Goal: Transaction & Acquisition: Purchase product/service

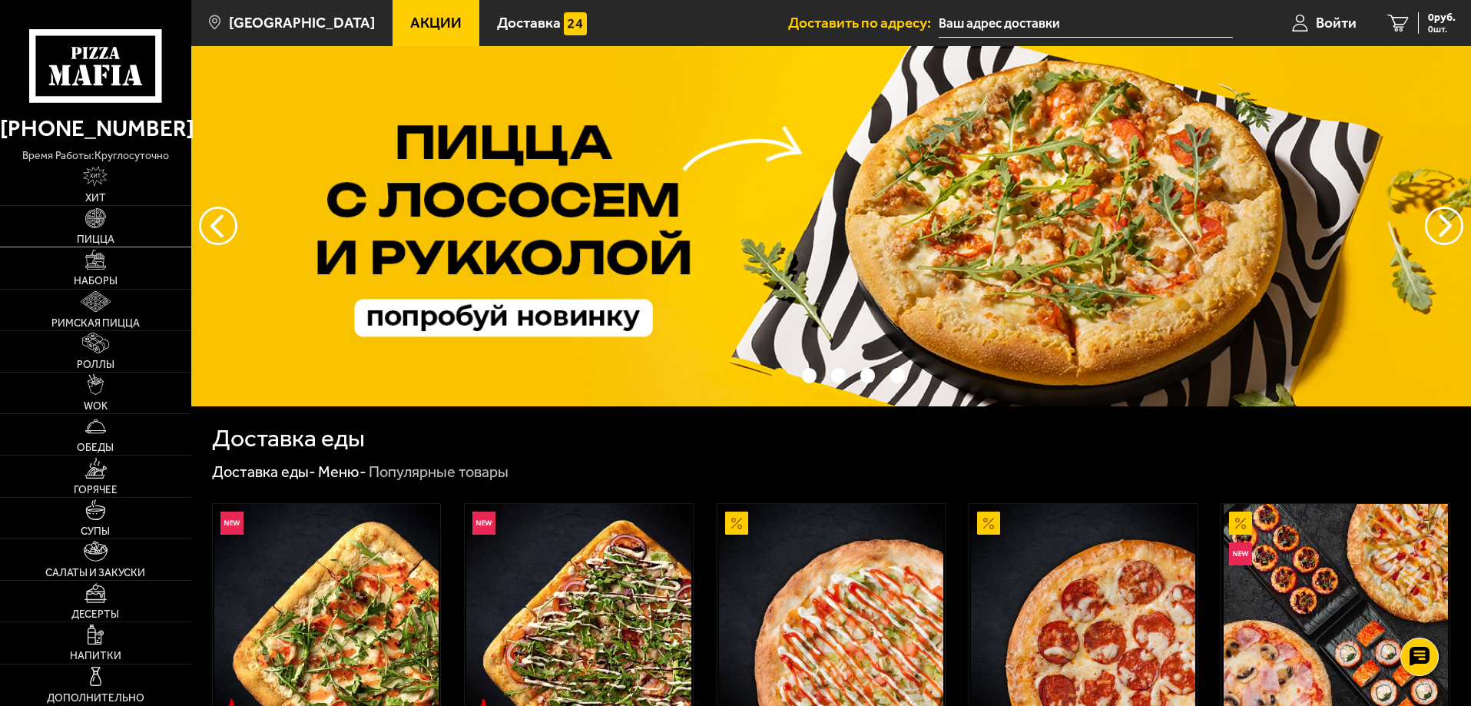
click at [111, 218] on link "Пицца" at bounding box center [95, 226] width 191 height 41
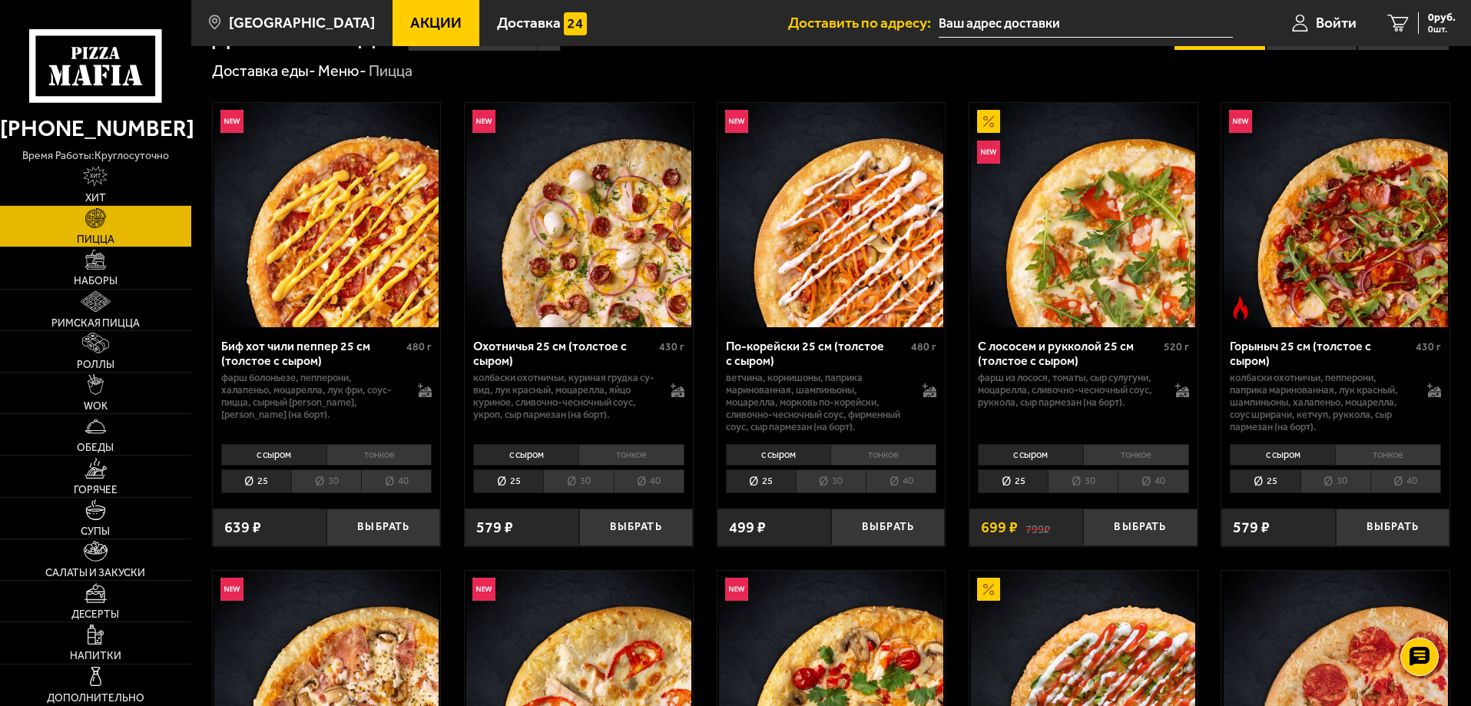
scroll to position [77, 0]
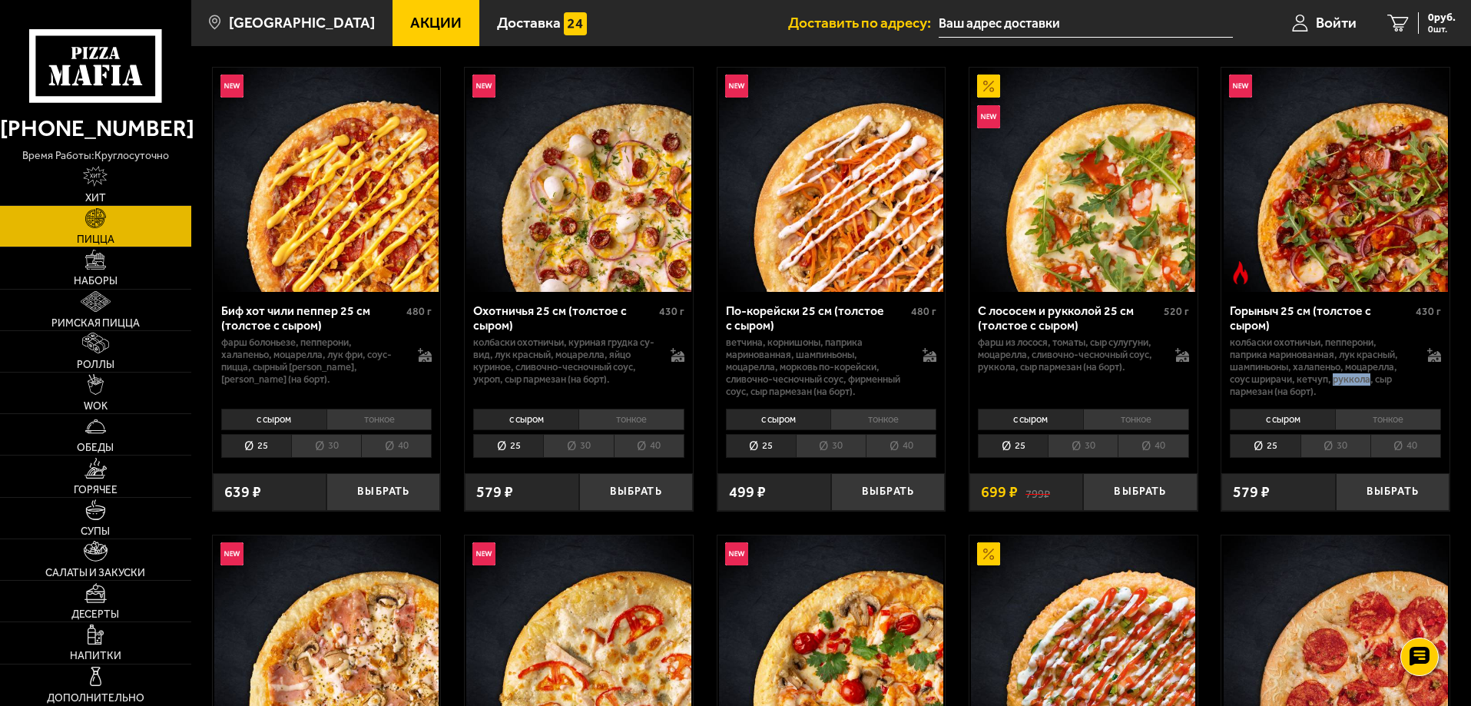
drag, startPoint x: 1338, startPoint y: 383, endPoint x: 1370, endPoint y: 385, distance: 31.6
click at [1370, 385] on p "колбаски Охотничьи, пепперони, паприка маринованная, лук красный, шампиньоны, х…" at bounding box center [1321, 366] width 182 height 61
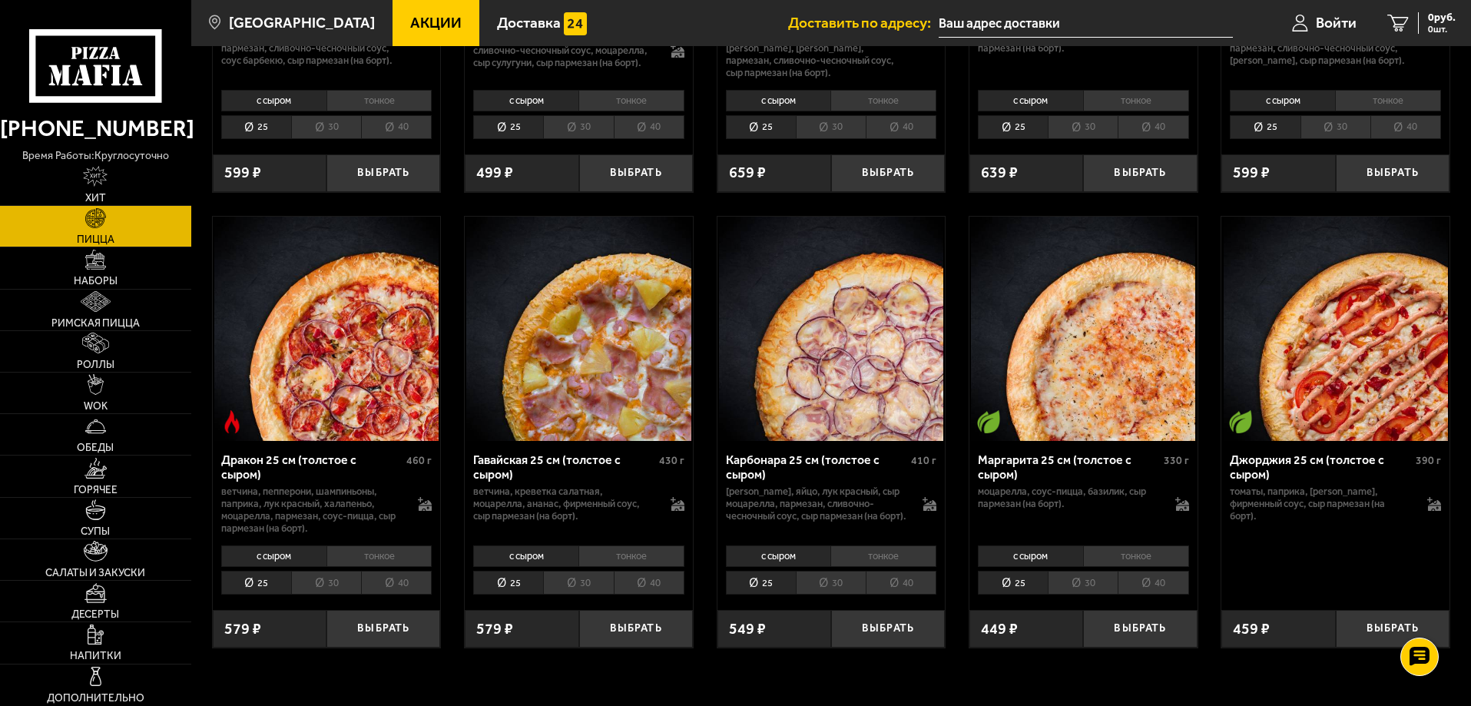
scroll to position [2765, 0]
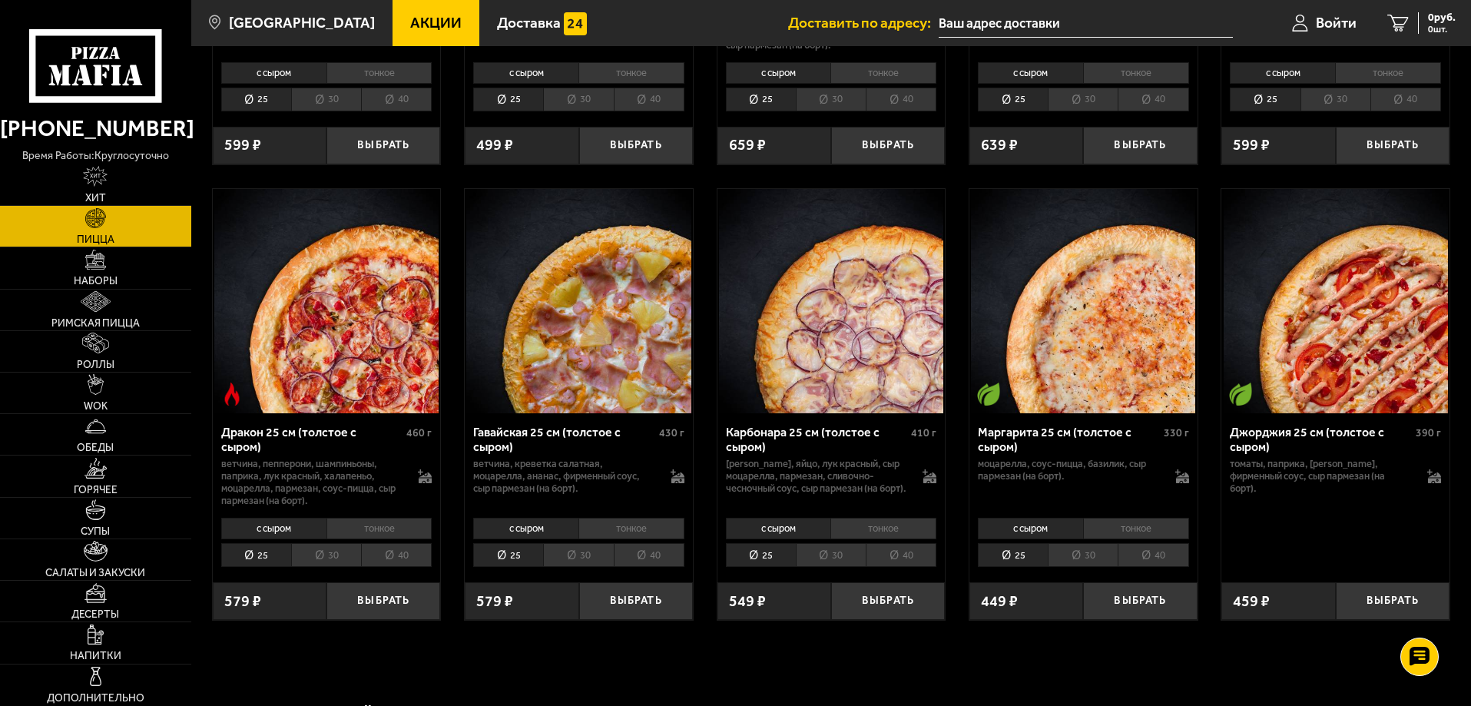
click at [396, 563] on li "40" at bounding box center [396, 555] width 71 height 24
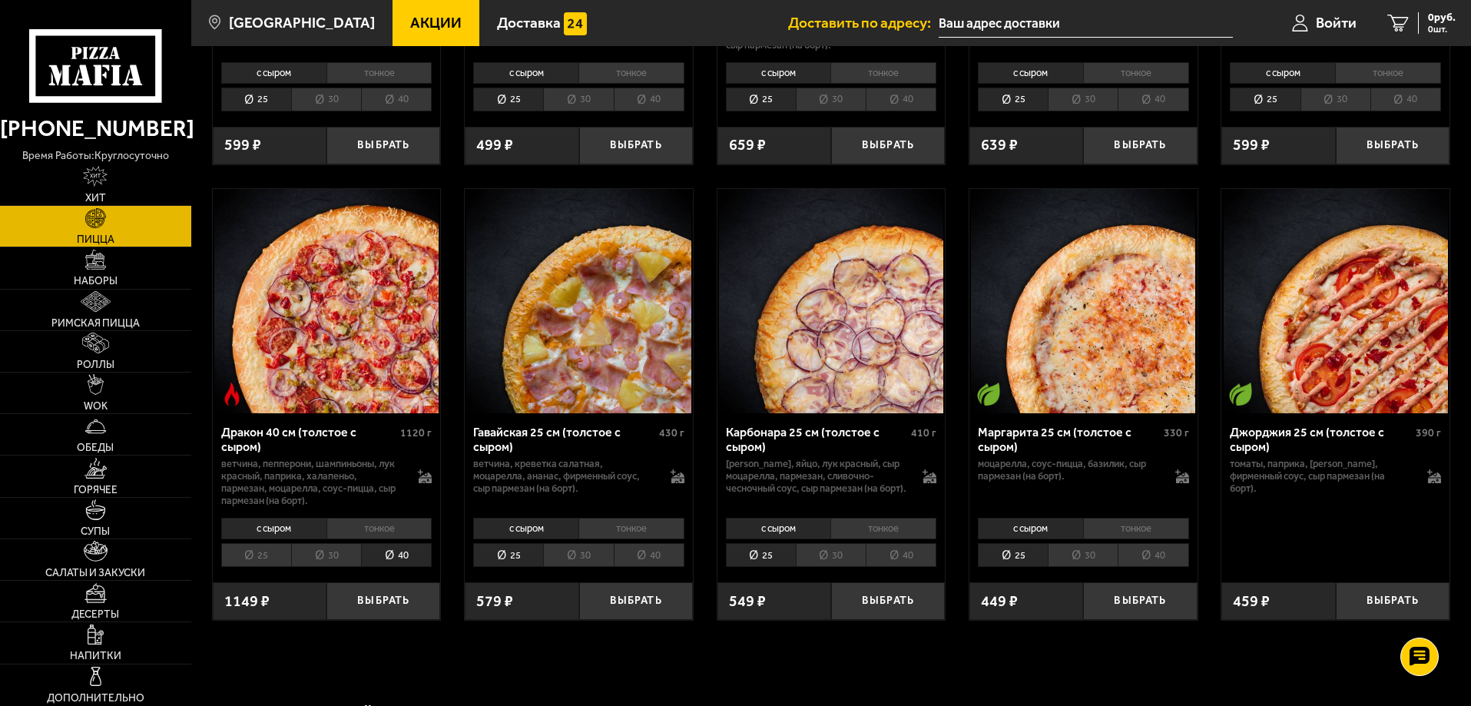
click at [389, 539] on li "тонкое" at bounding box center [379, 529] width 106 height 22
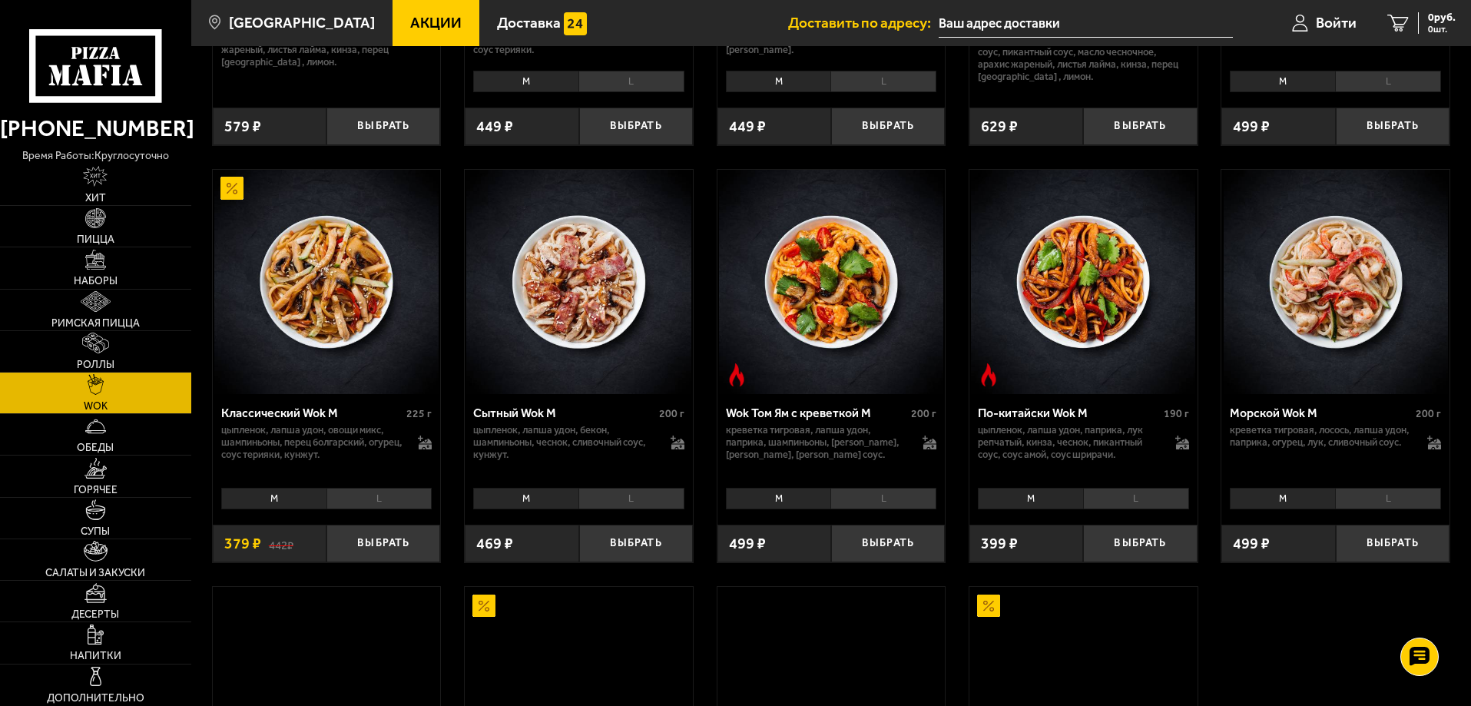
scroll to position [461, 0]
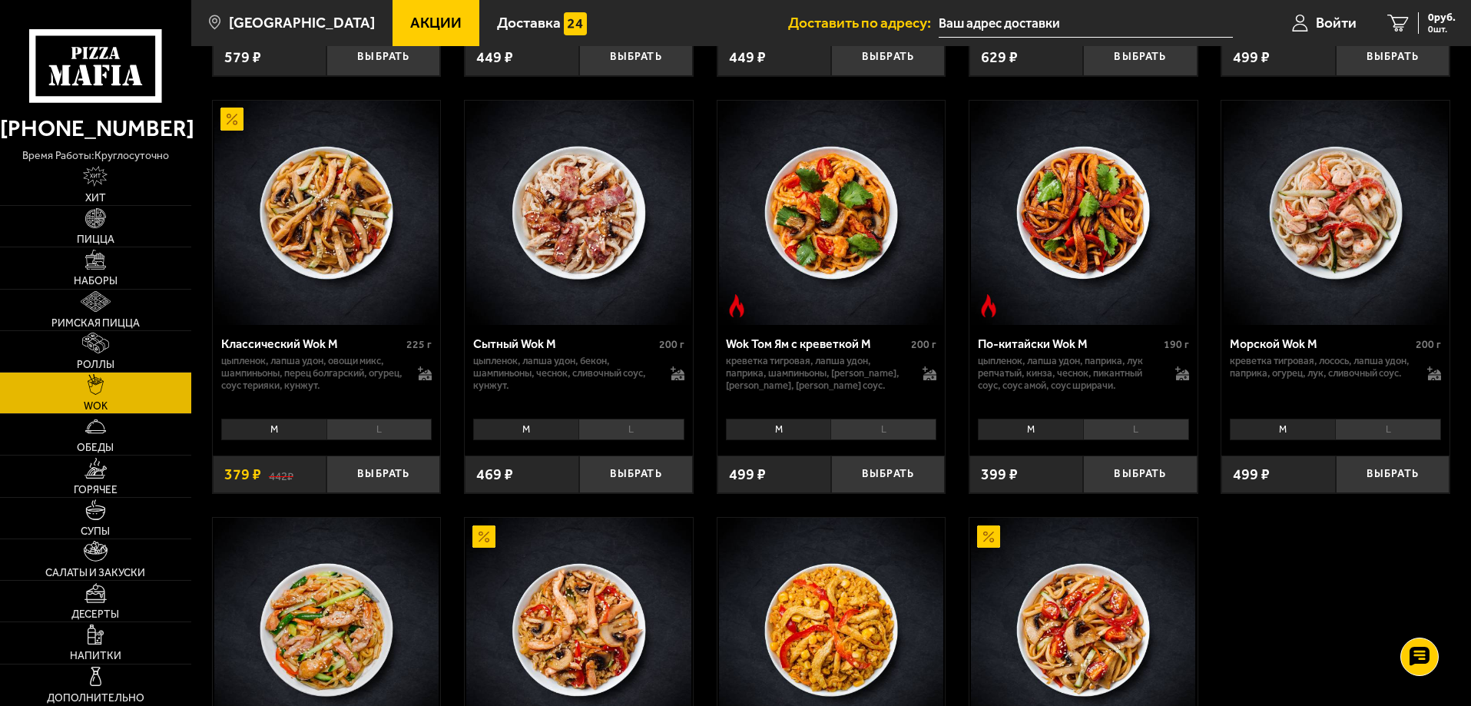
click at [893, 430] on li "L" at bounding box center [883, 430] width 106 height 22
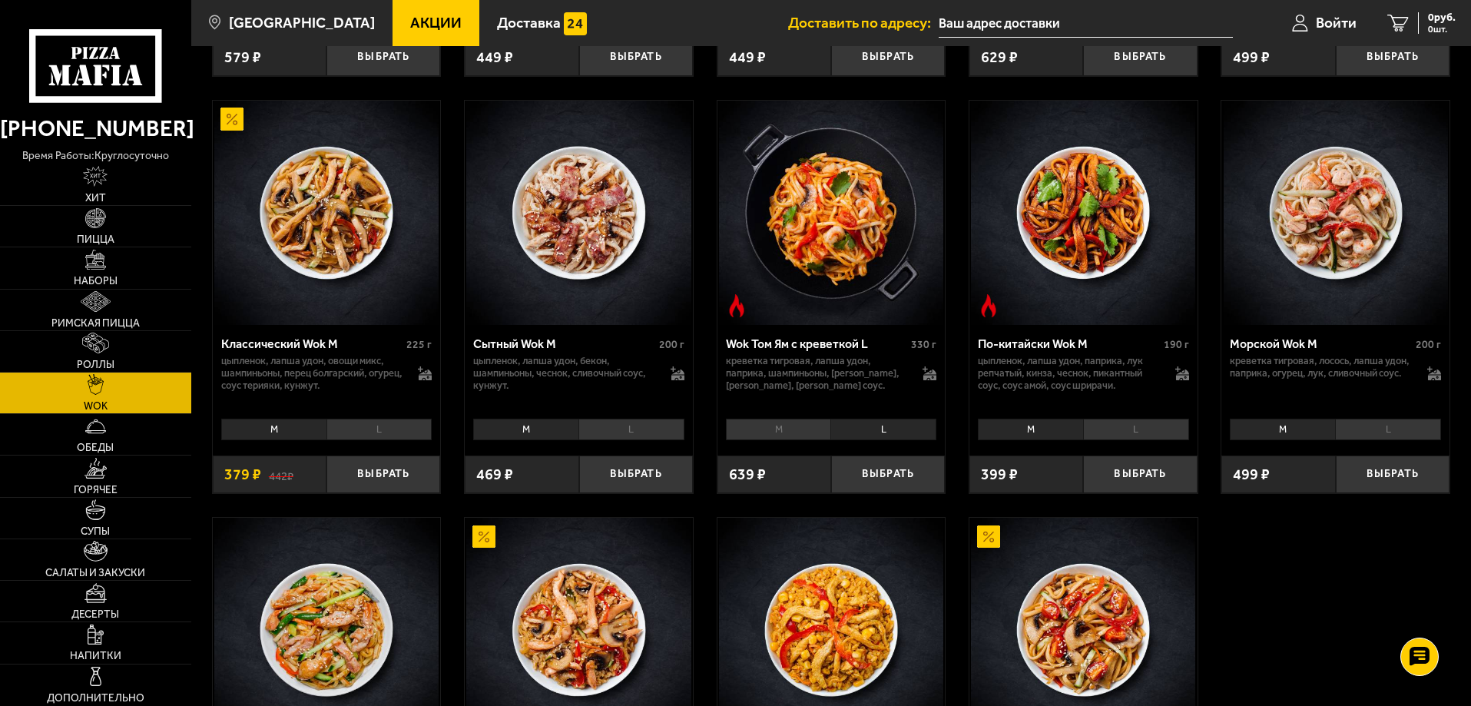
click at [1138, 425] on li "L" at bounding box center [1136, 430] width 106 height 22
